Goal: Task Accomplishment & Management: Manage account settings

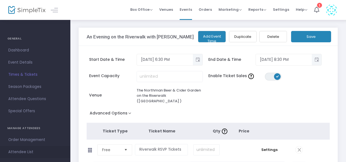
click at [18, 149] on span "Attendee List" at bounding box center [35, 151] width 54 height 7
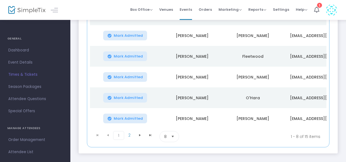
scroll to position [159, 0]
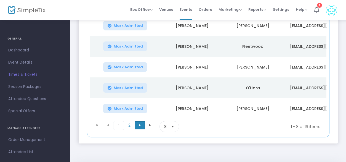
click at [139, 126] on span "Go to the next page" at bounding box center [140, 125] width 4 height 4
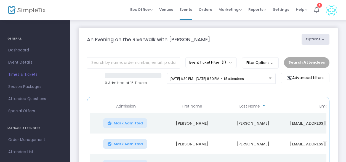
scroll to position [141, 0]
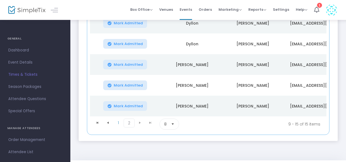
click at [141, 123] on kendo-pager-next-buttons at bounding box center [145, 123] width 21 height 11
drag, startPoint x: 213, startPoint y: 117, endPoint x: 162, endPoint y: 114, distance: 51.9
click at [162, 114] on kendo-grid "Admission First Name Last Name Email Order ID Section Mark Admitted [PERSON_NAM…" at bounding box center [208, 44] width 242 height 179
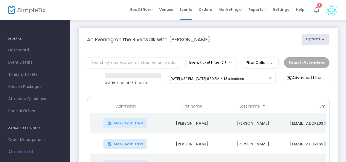
click at [317, 8] on icon at bounding box center [316, 10] width 5 height 6
click at [19, 49] on span "Dashboard" at bounding box center [35, 50] width 54 height 7
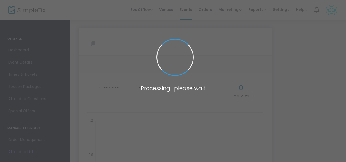
type input "[URL][DOMAIN_NAME]"
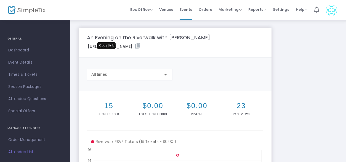
click at [135, 49] on icon at bounding box center [137, 46] width 5 height 6
